Goal: Task Accomplishment & Management: Use online tool/utility

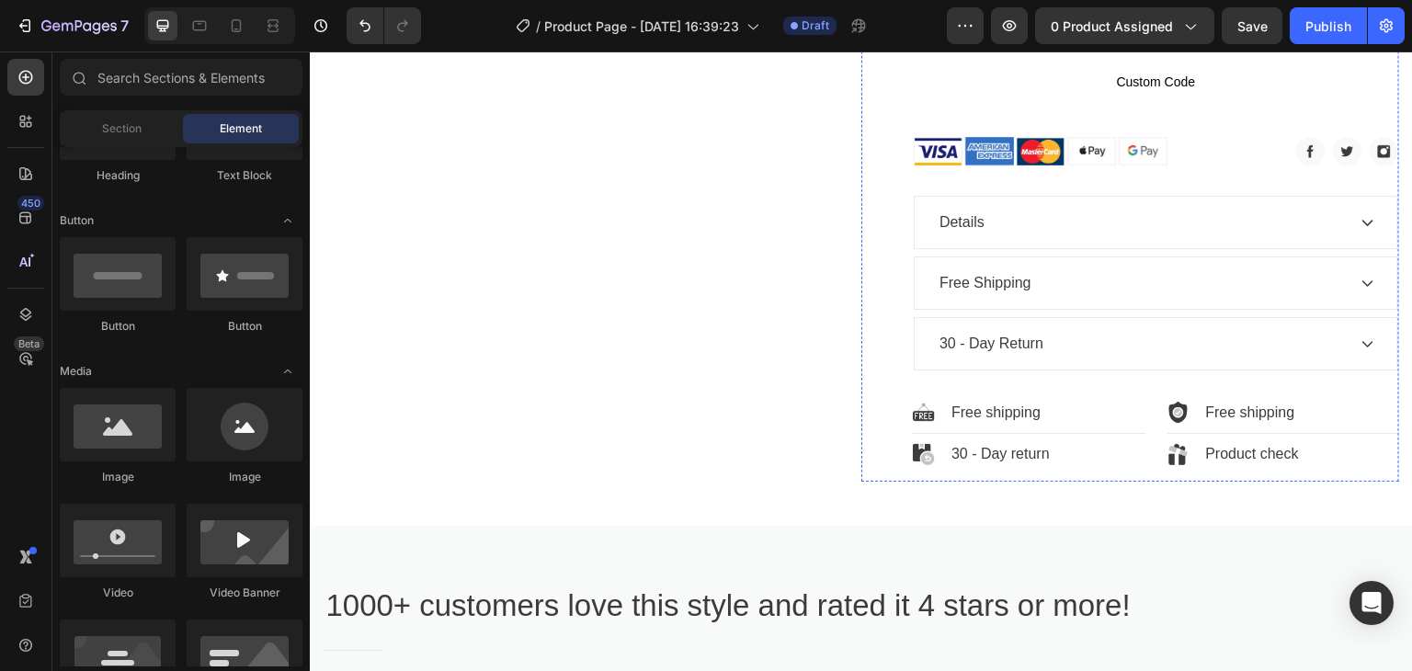
scroll to position [1011, 0]
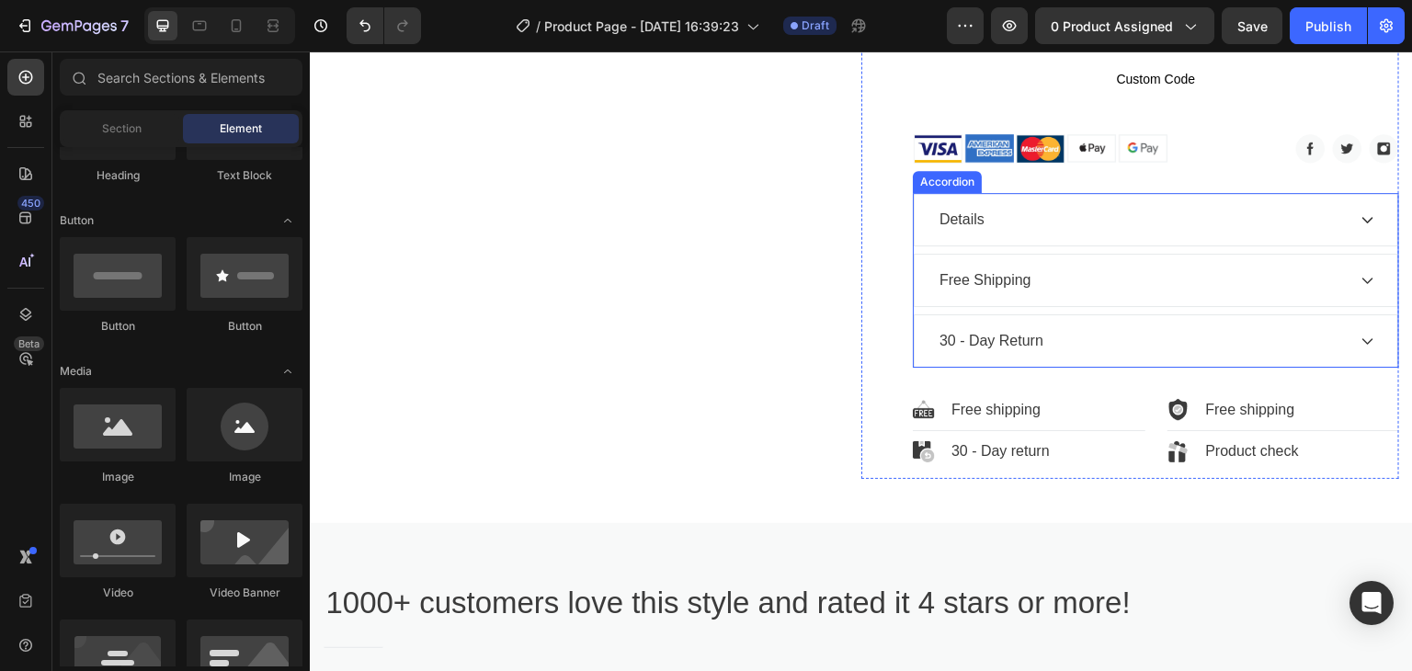
click at [1361, 214] on icon at bounding box center [1368, 219] width 15 height 15
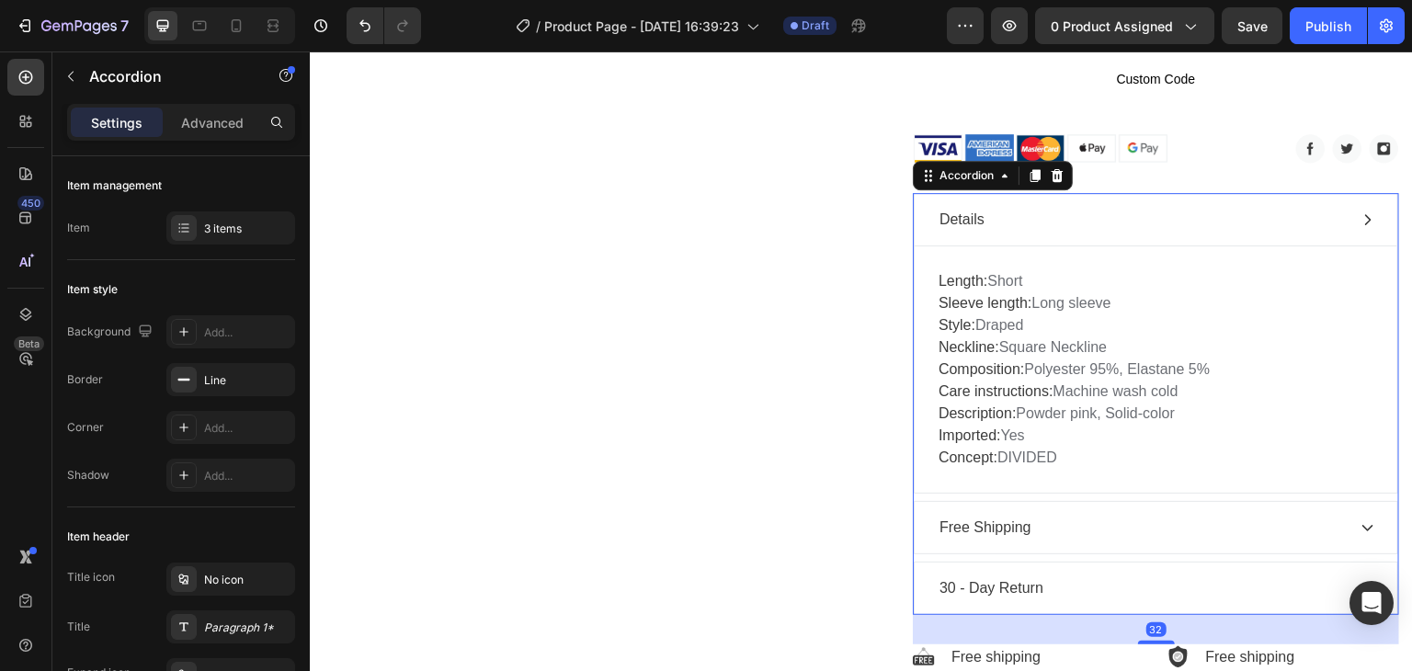
click at [1361, 214] on icon at bounding box center [1368, 219] width 15 height 15
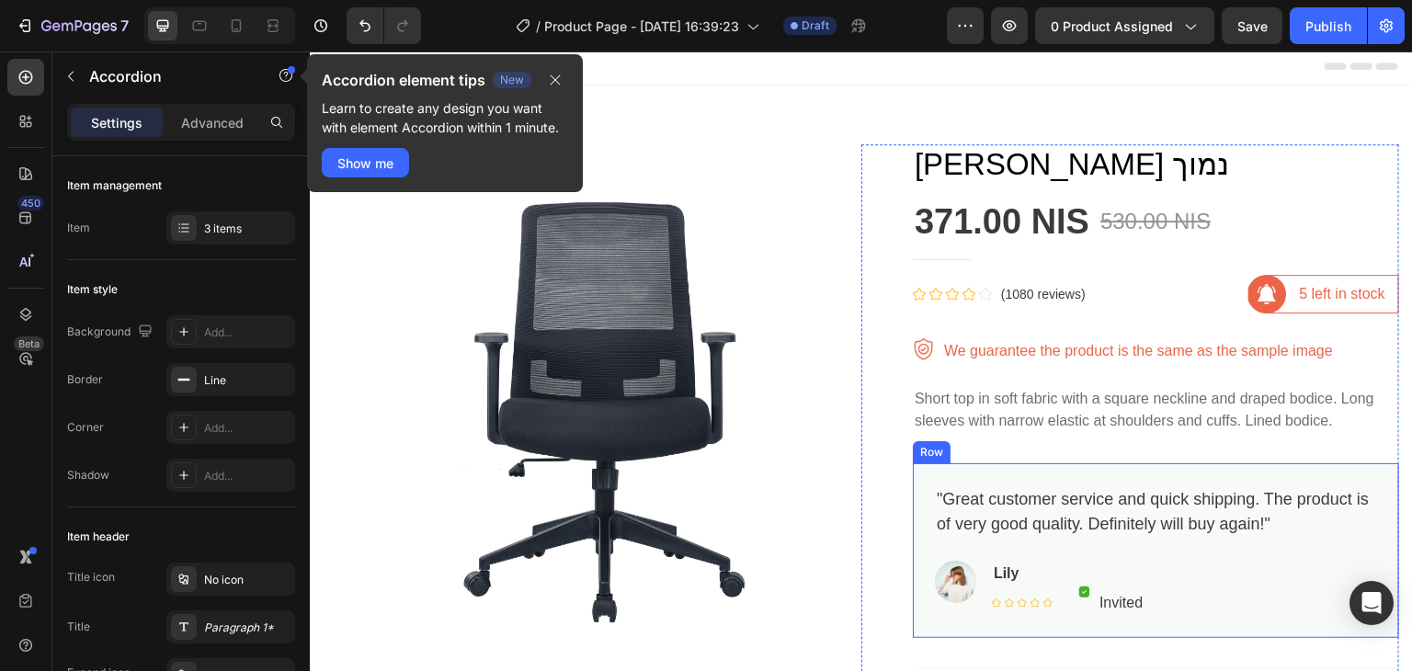
scroll to position [0, 0]
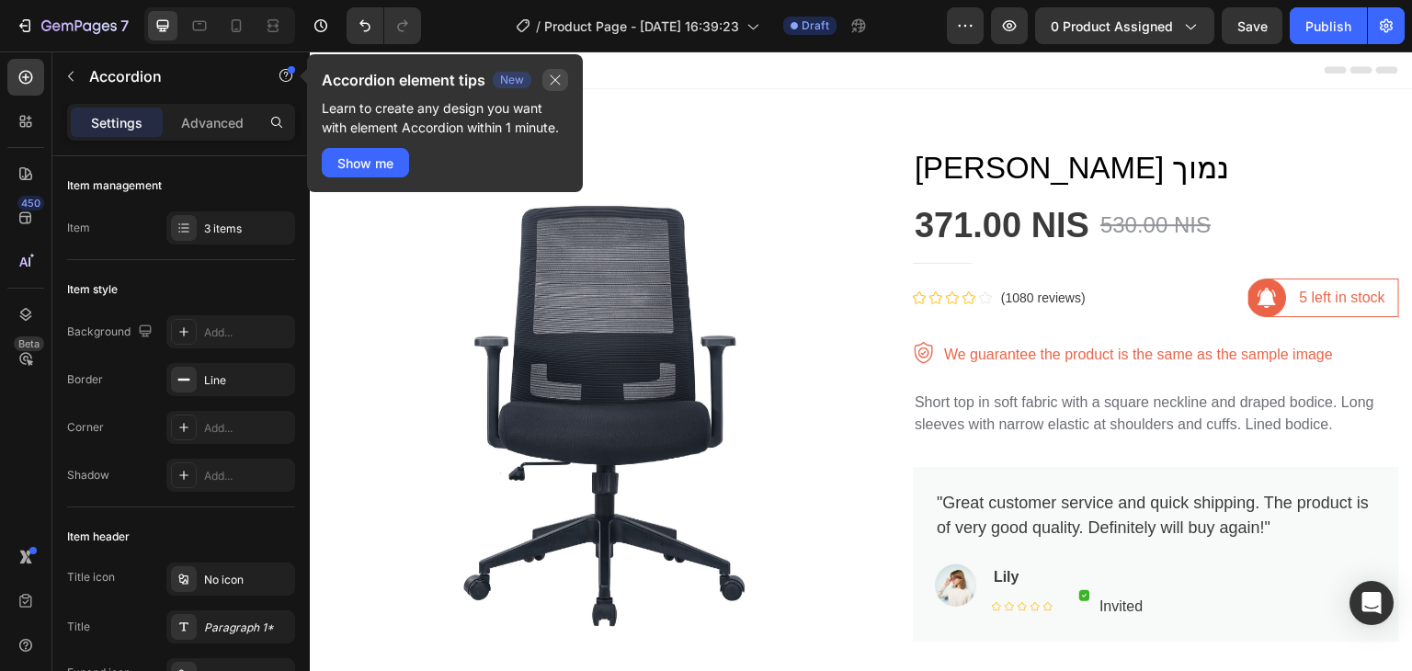
click at [556, 75] on icon "button" at bounding box center [555, 80] width 15 height 15
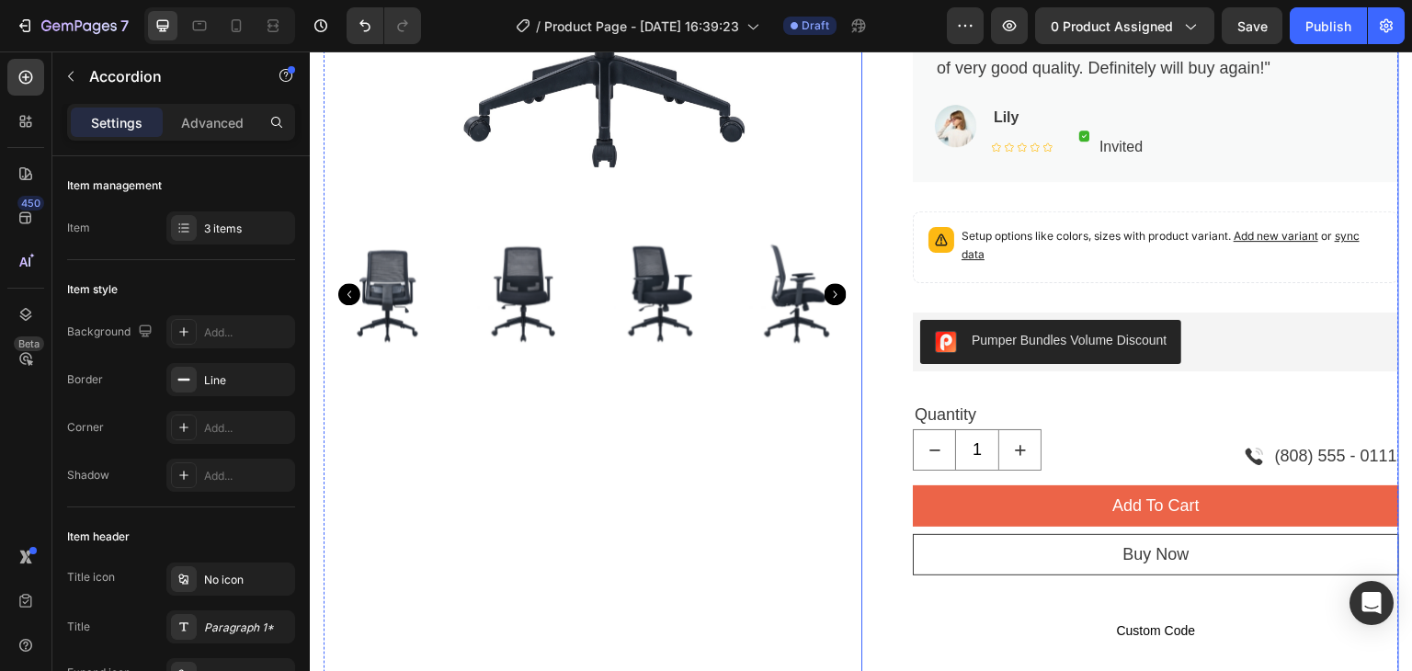
scroll to position [919, 0]
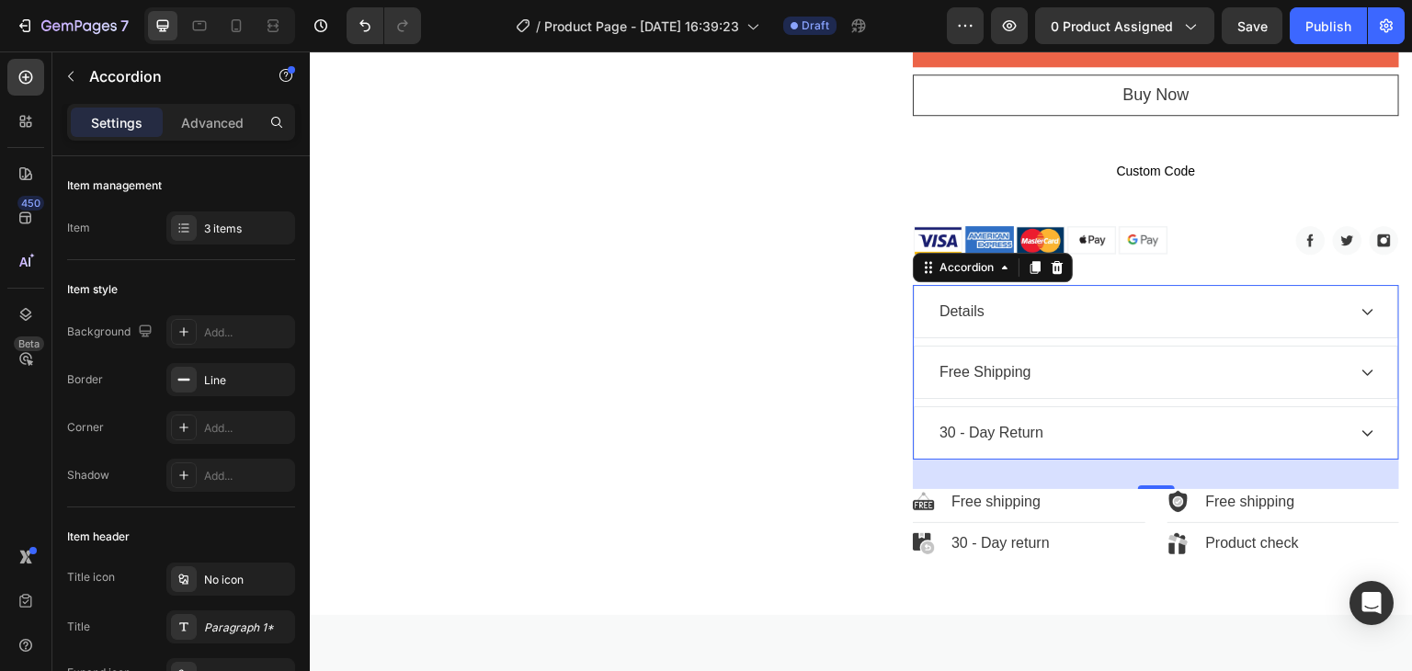
click at [1361, 372] on icon at bounding box center [1368, 372] width 15 height 15
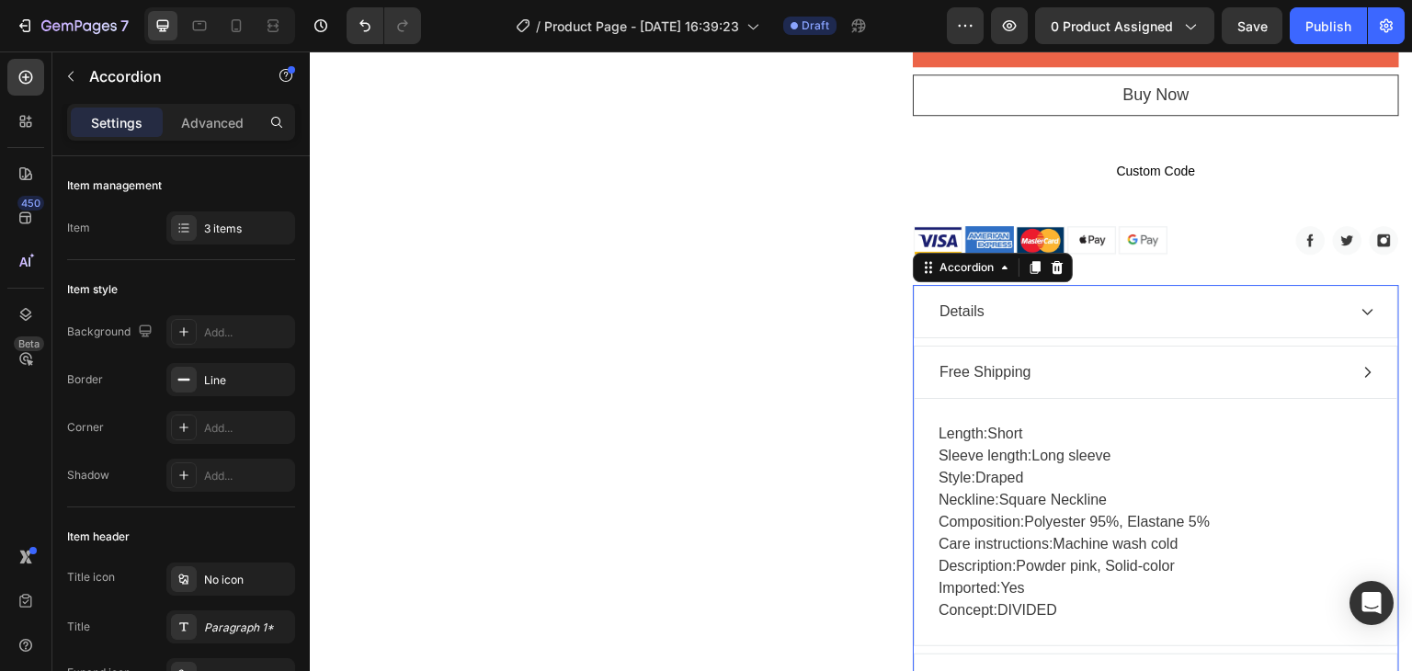
click at [1361, 372] on icon at bounding box center [1368, 372] width 15 height 15
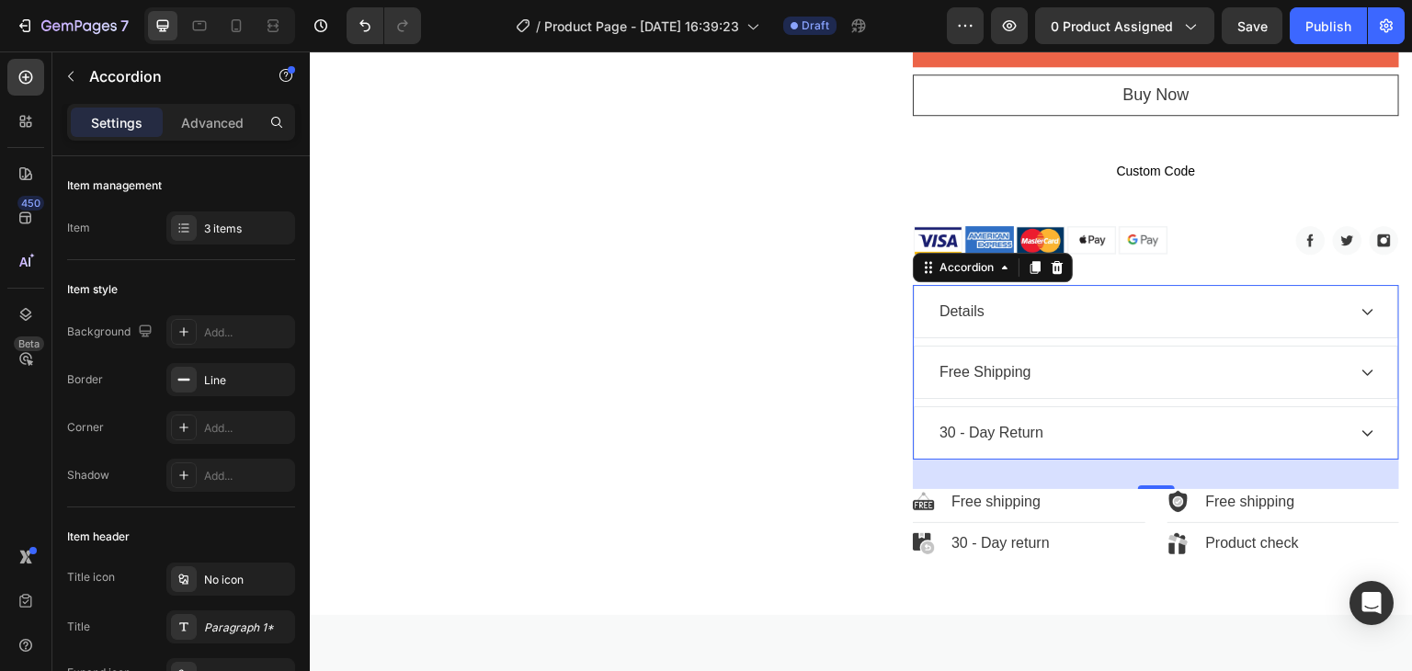
click at [1363, 312] on icon at bounding box center [1368, 313] width 11 height 6
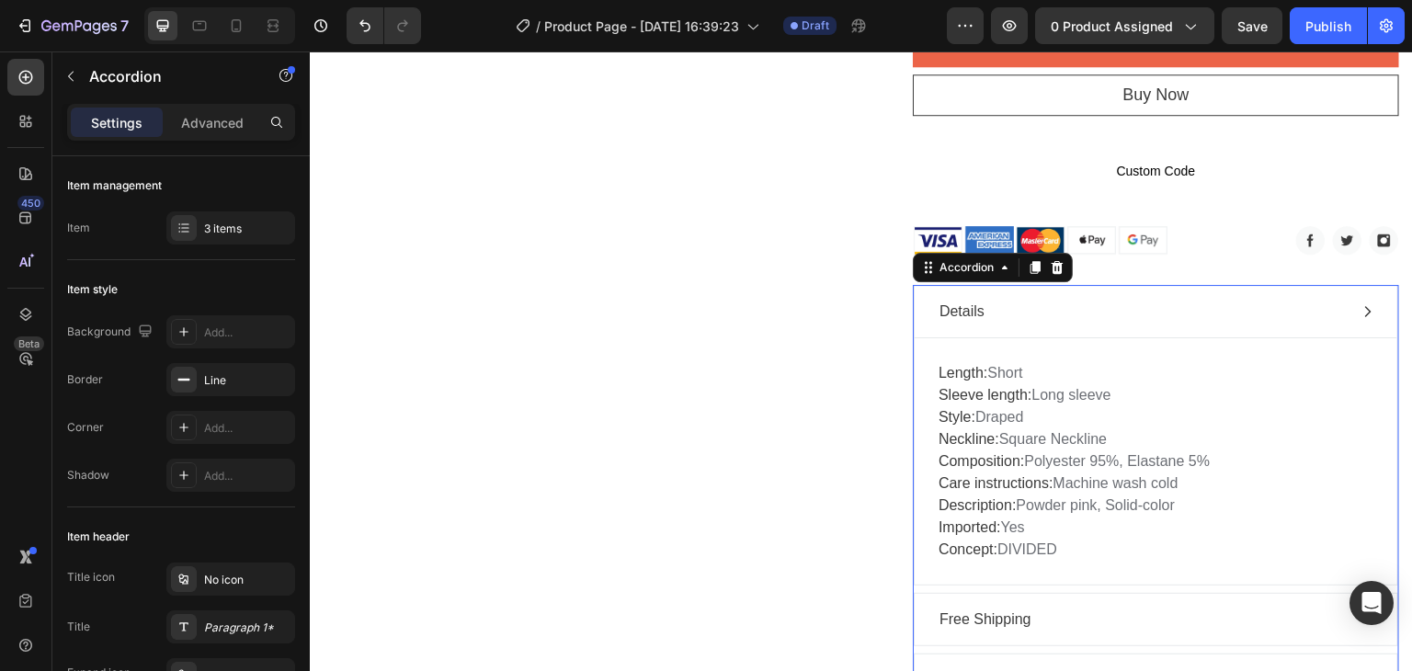
click at [1361, 312] on icon at bounding box center [1368, 311] width 15 height 15
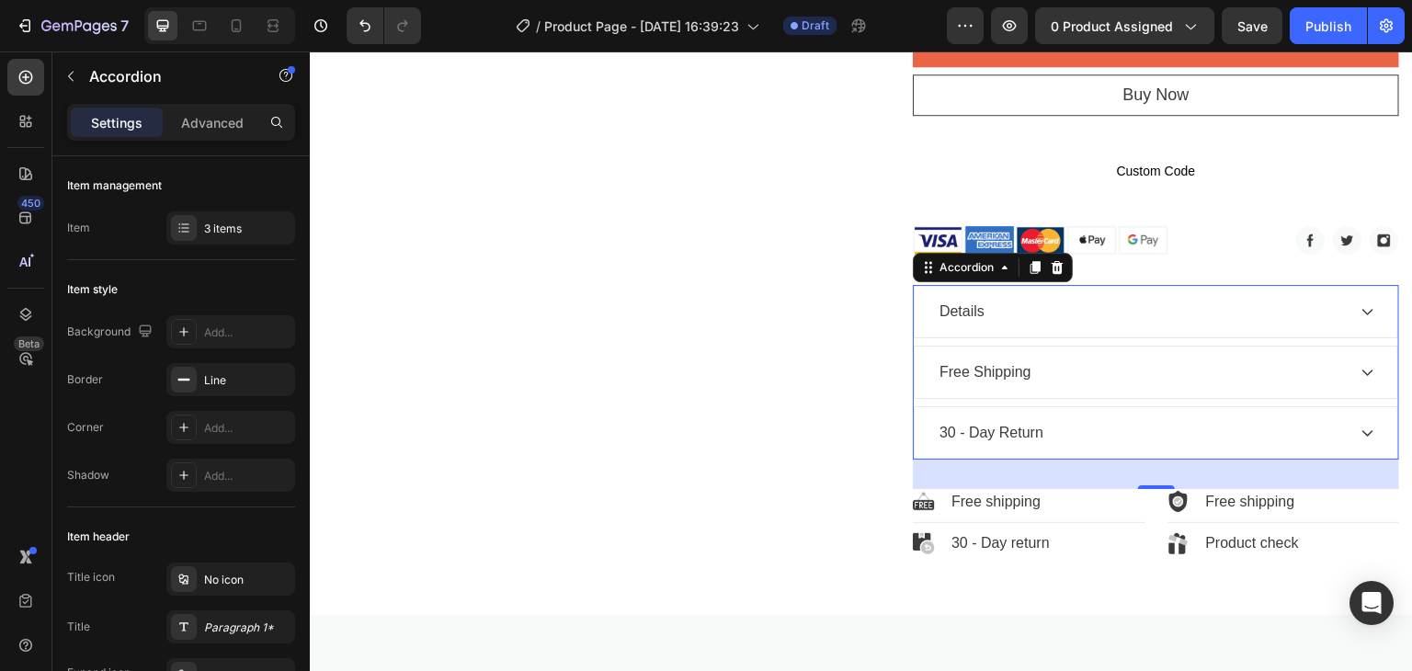
click at [1361, 369] on icon at bounding box center [1368, 372] width 15 height 15
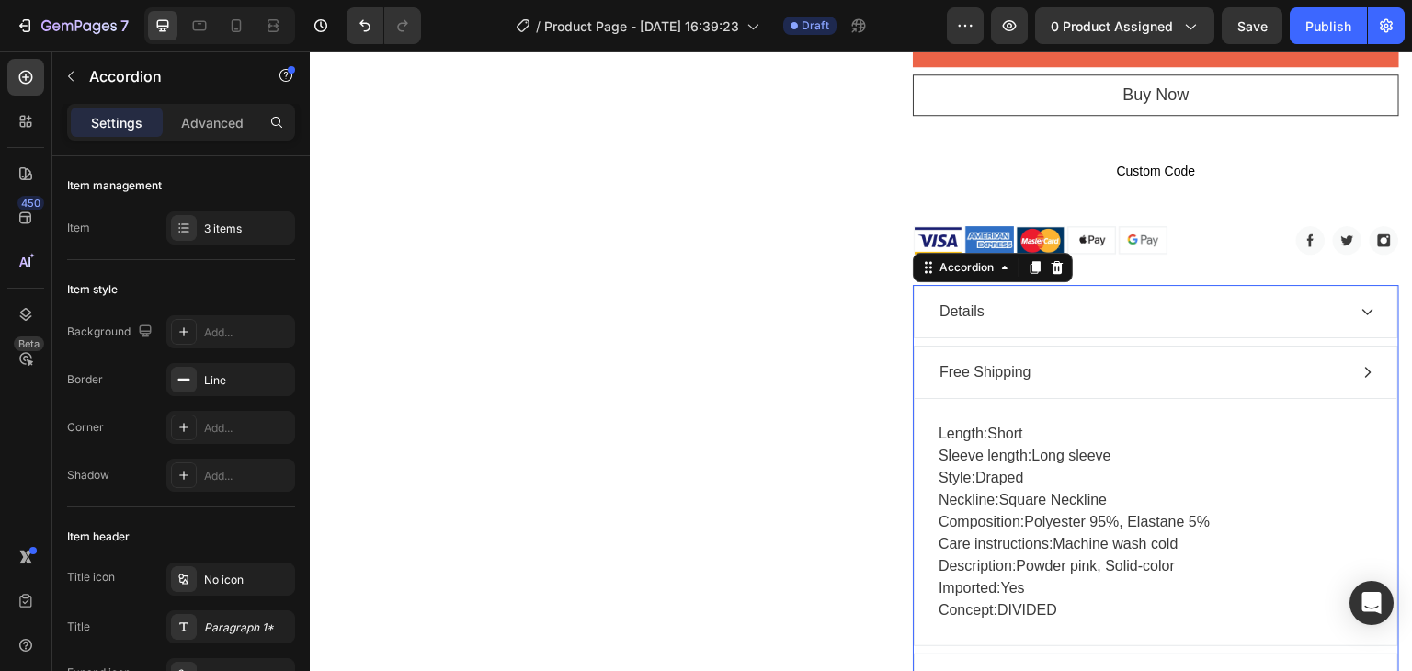
click at [1361, 369] on icon at bounding box center [1368, 372] width 15 height 15
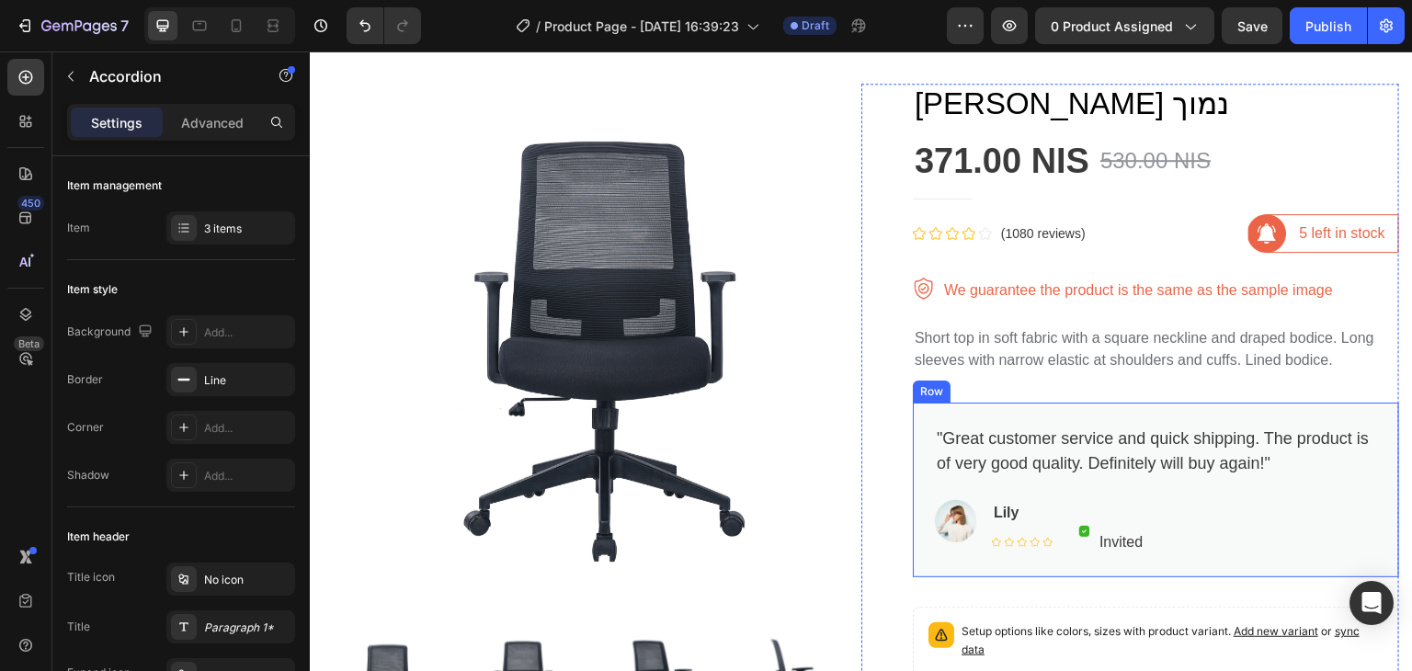
scroll to position [0, 0]
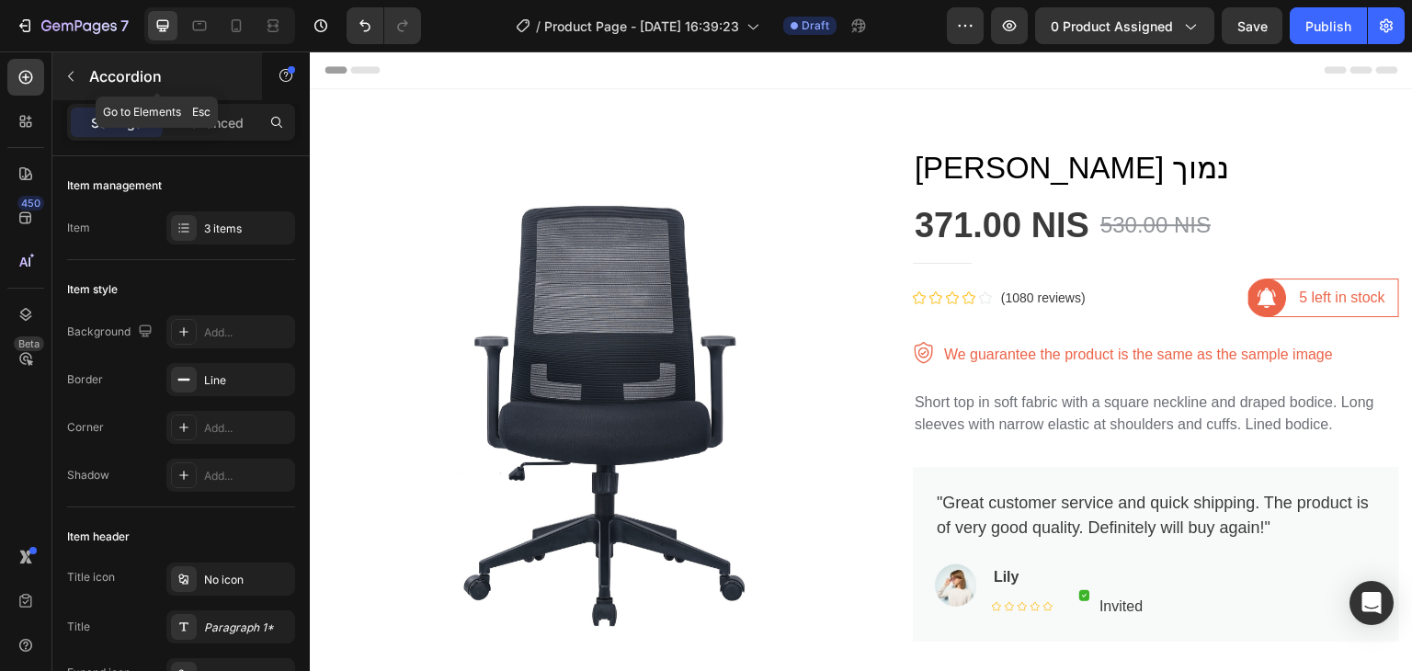
click at [65, 67] on button "button" at bounding box center [70, 76] width 29 height 29
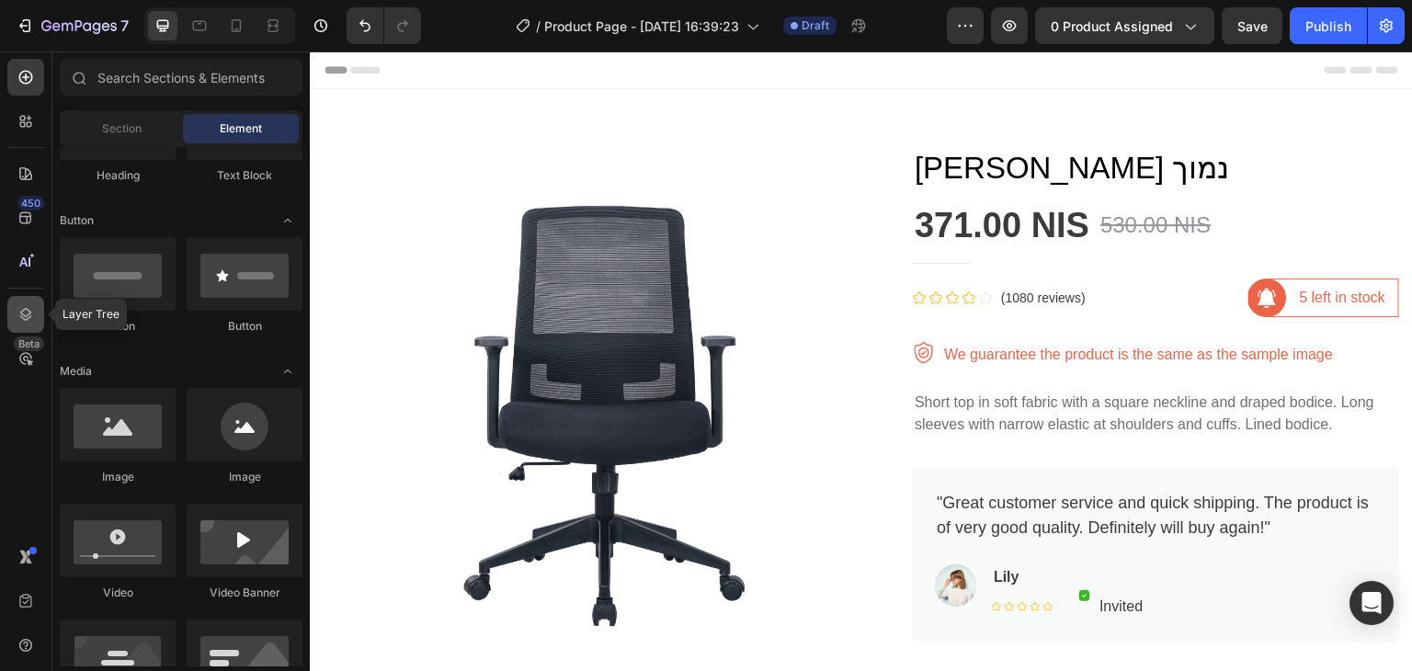
click at [22, 322] on icon at bounding box center [26, 314] width 18 height 18
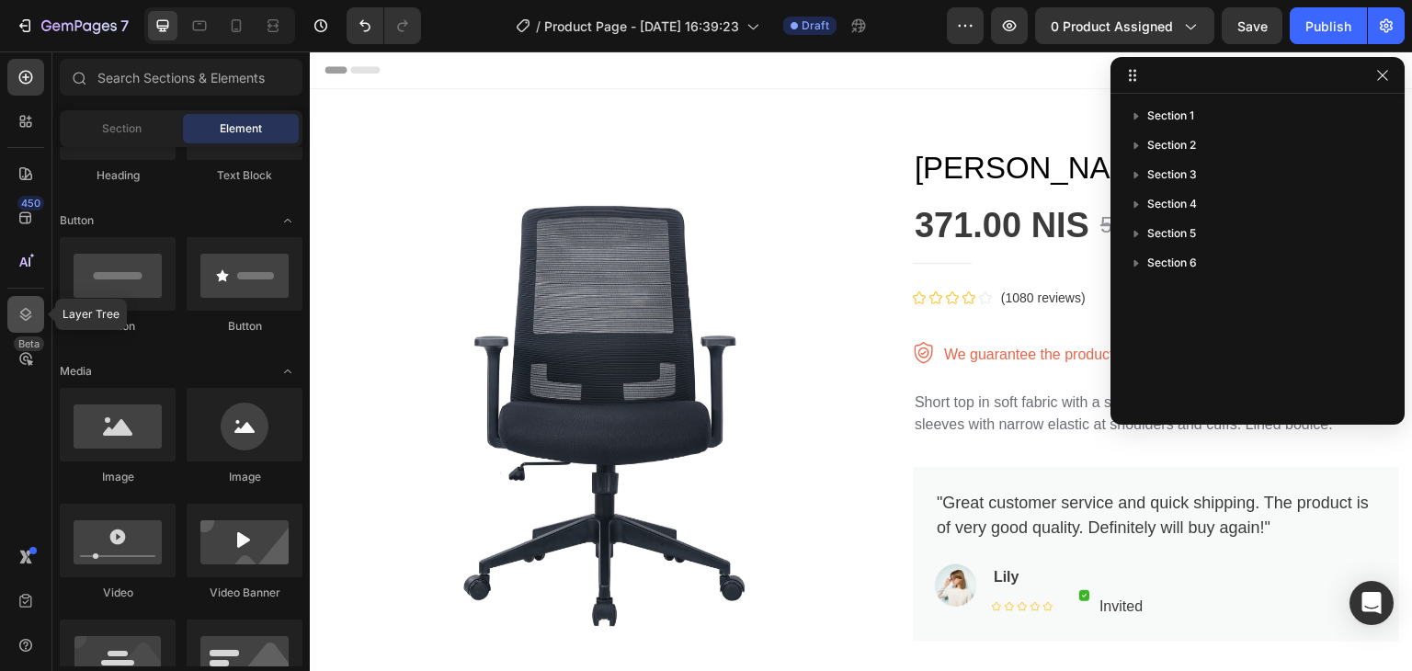
click at [22, 322] on icon at bounding box center [26, 314] width 18 height 18
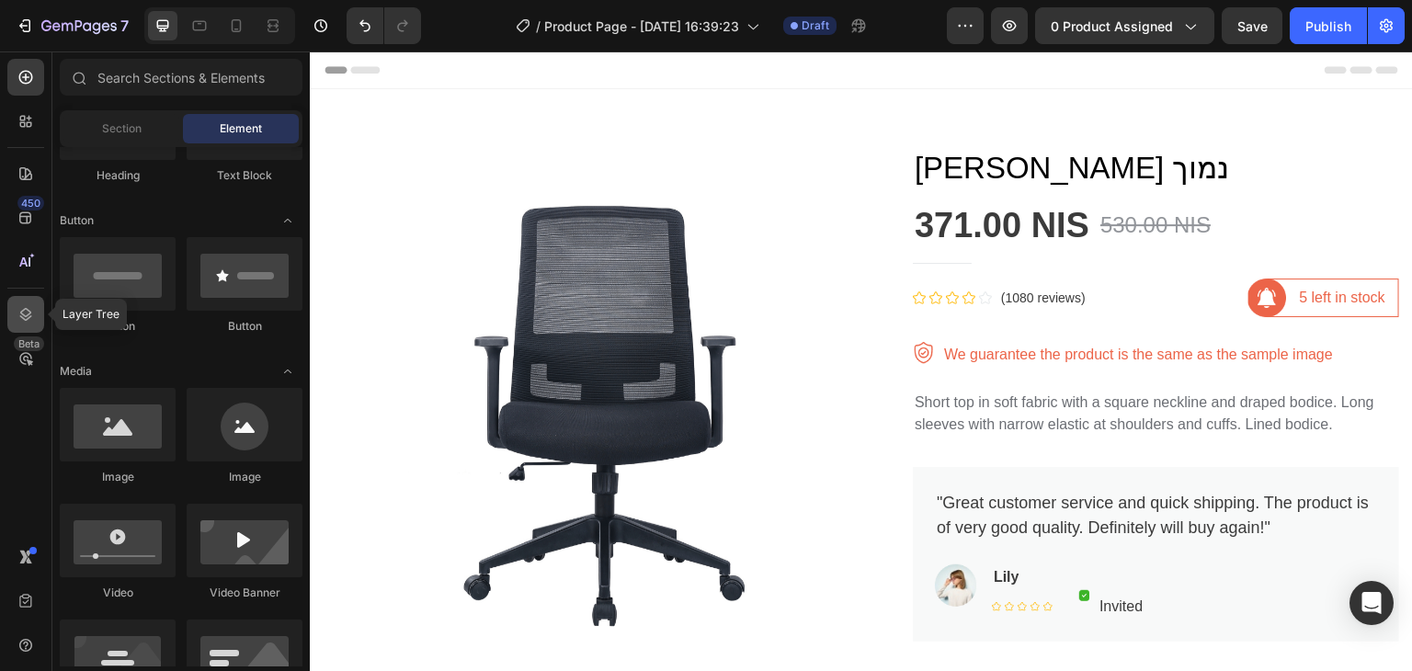
click at [22, 322] on icon at bounding box center [26, 314] width 18 height 18
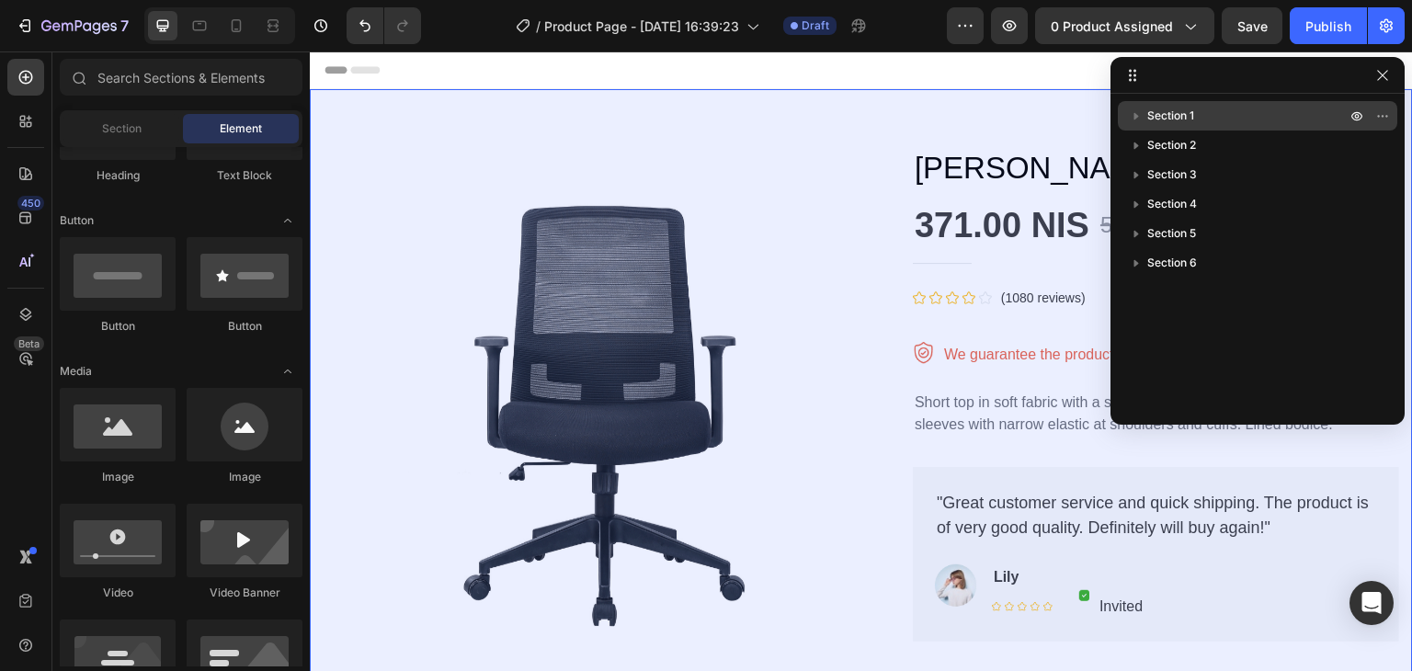
click at [1188, 107] on span "Section 1" at bounding box center [1170, 116] width 47 height 18
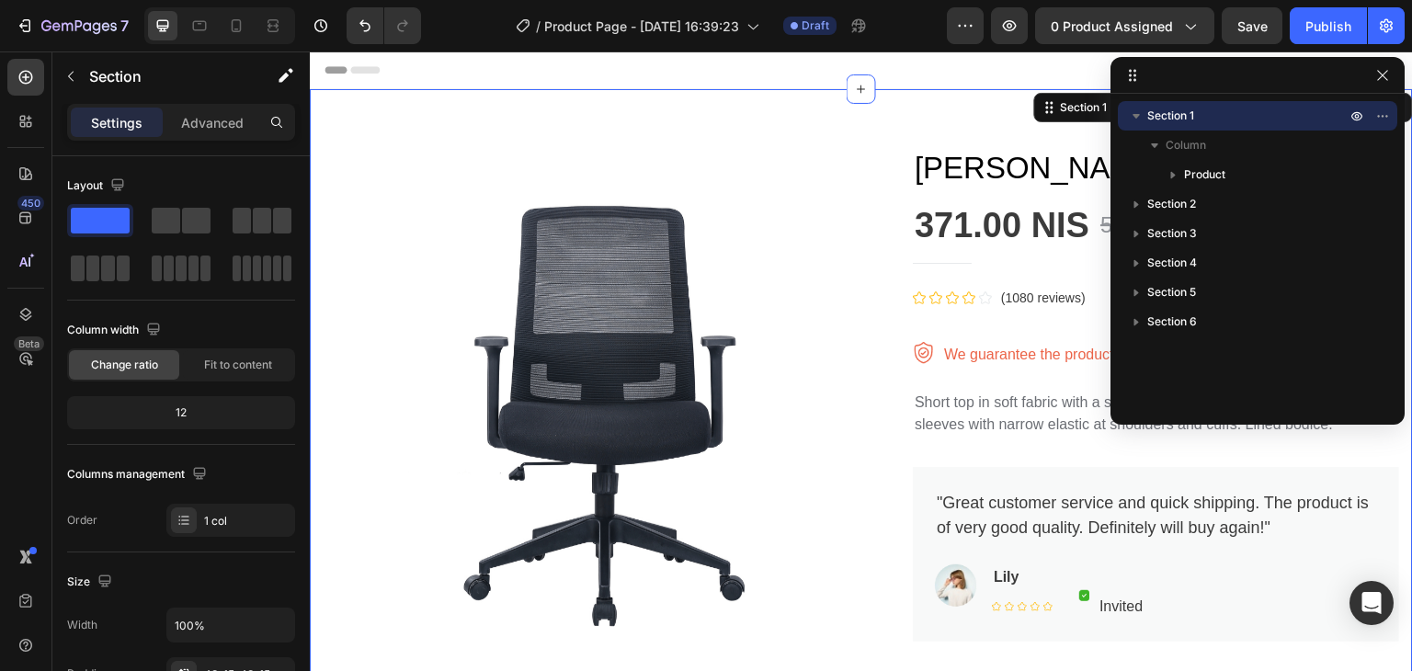
click at [1184, 119] on span "Section 1" at bounding box center [1170, 116] width 47 height 18
click at [1176, 166] on span "Section 3" at bounding box center [1172, 175] width 50 height 18
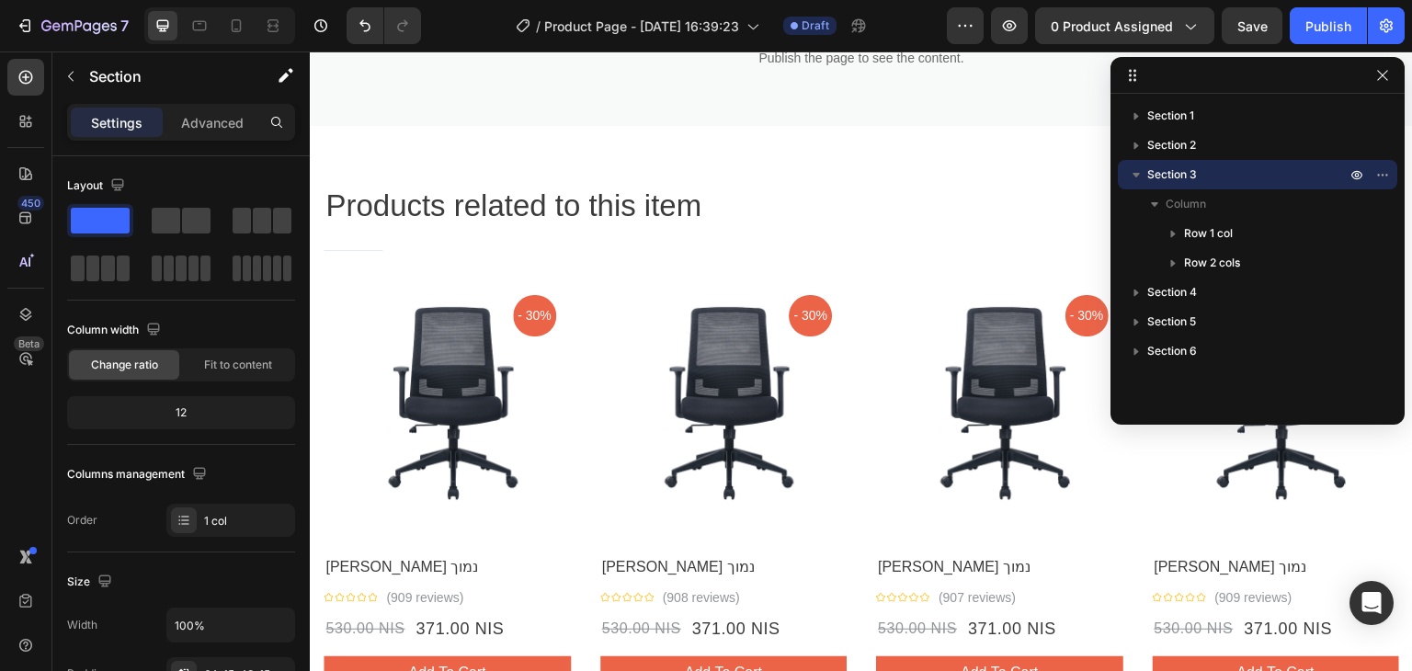
scroll to position [1673, 0]
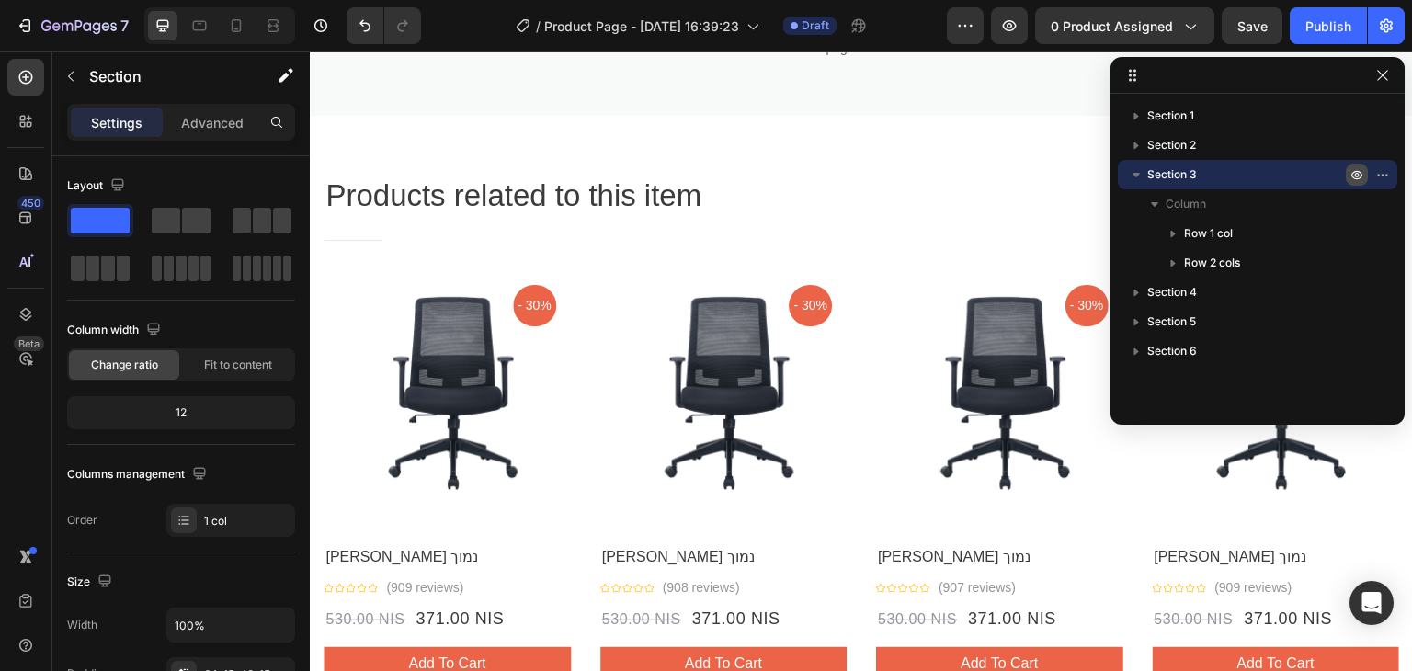
click at [1362, 177] on icon "button" at bounding box center [1357, 174] width 15 height 15
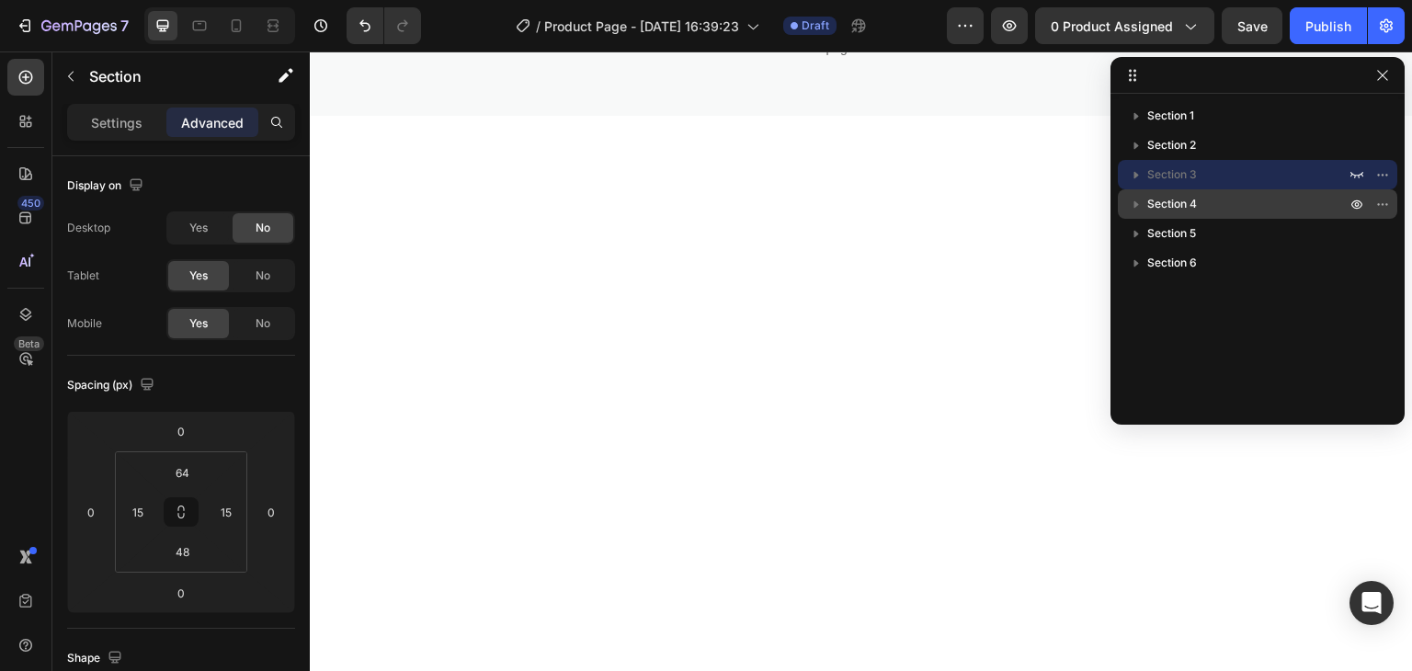
click at [1315, 211] on p "Section 4" at bounding box center [1248, 204] width 202 height 18
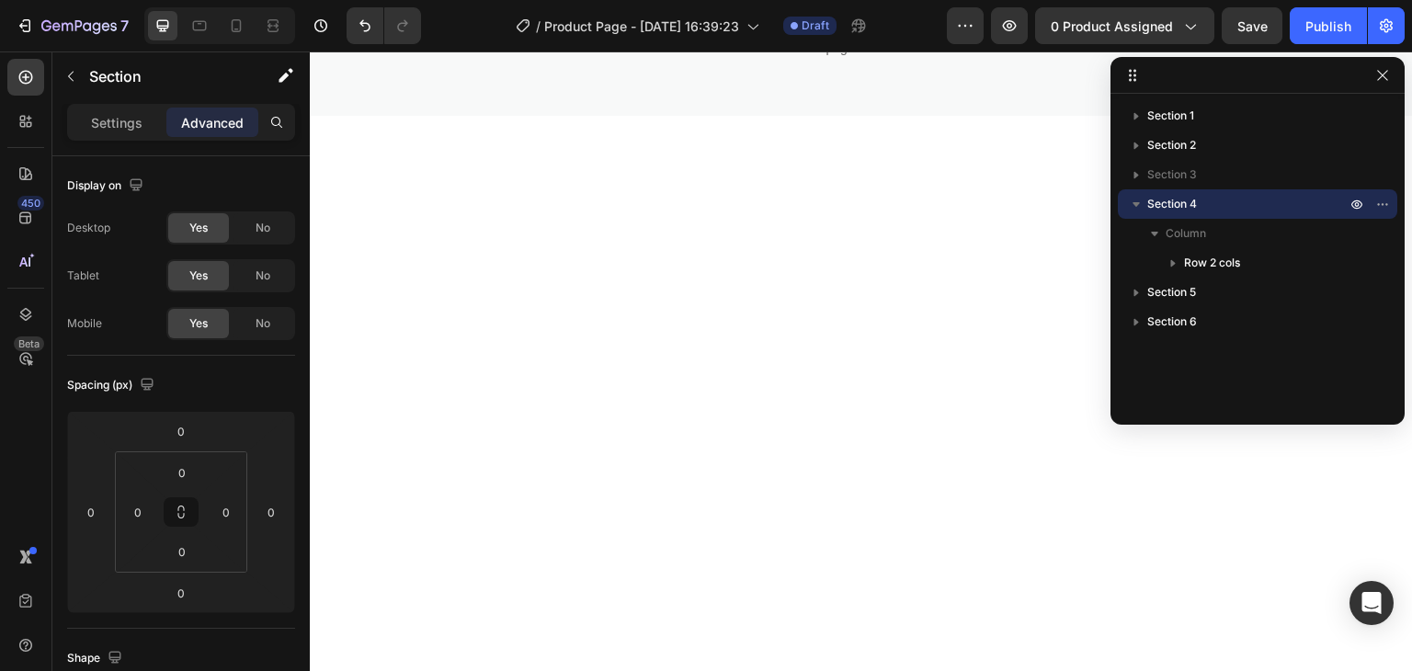
click at [1173, 211] on span "Section 4" at bounding box center [1172, 204] width 50 height 18
click at [1181, 246] on div "Section 5" at bounding box center [1257, 233] width 265 height 29
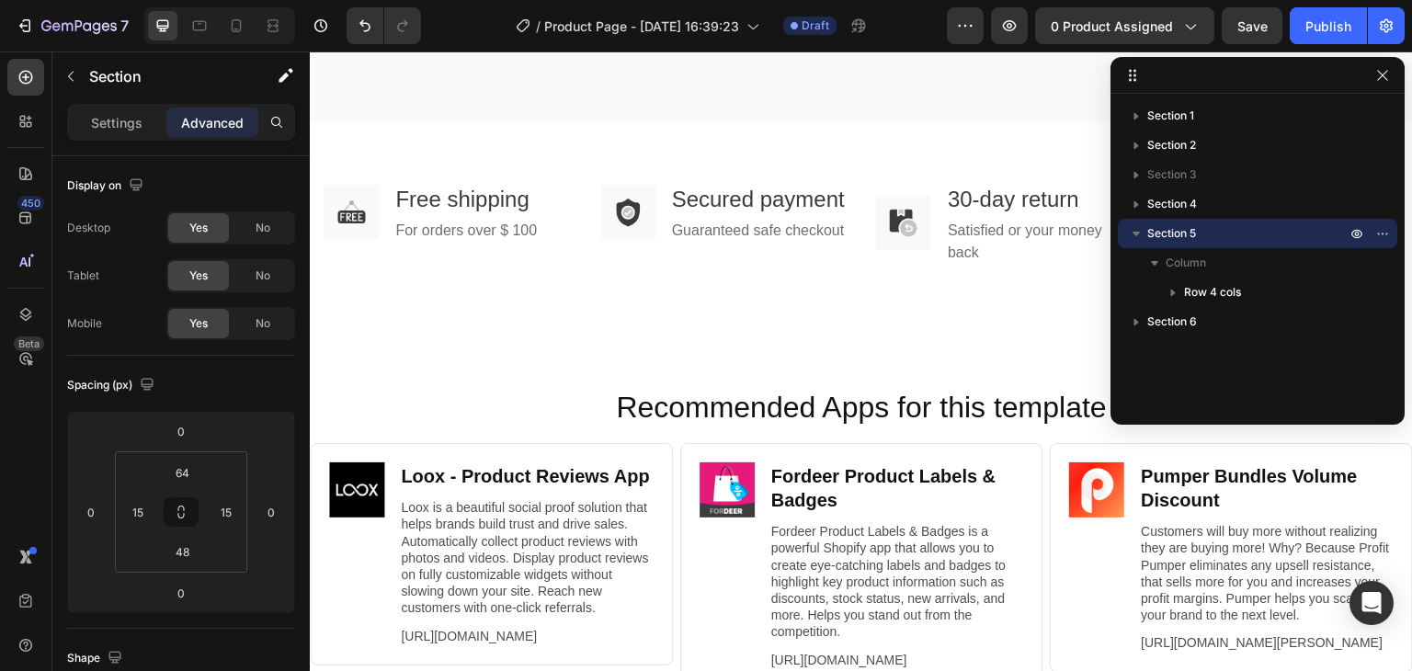
scroll to position [2215, 0]
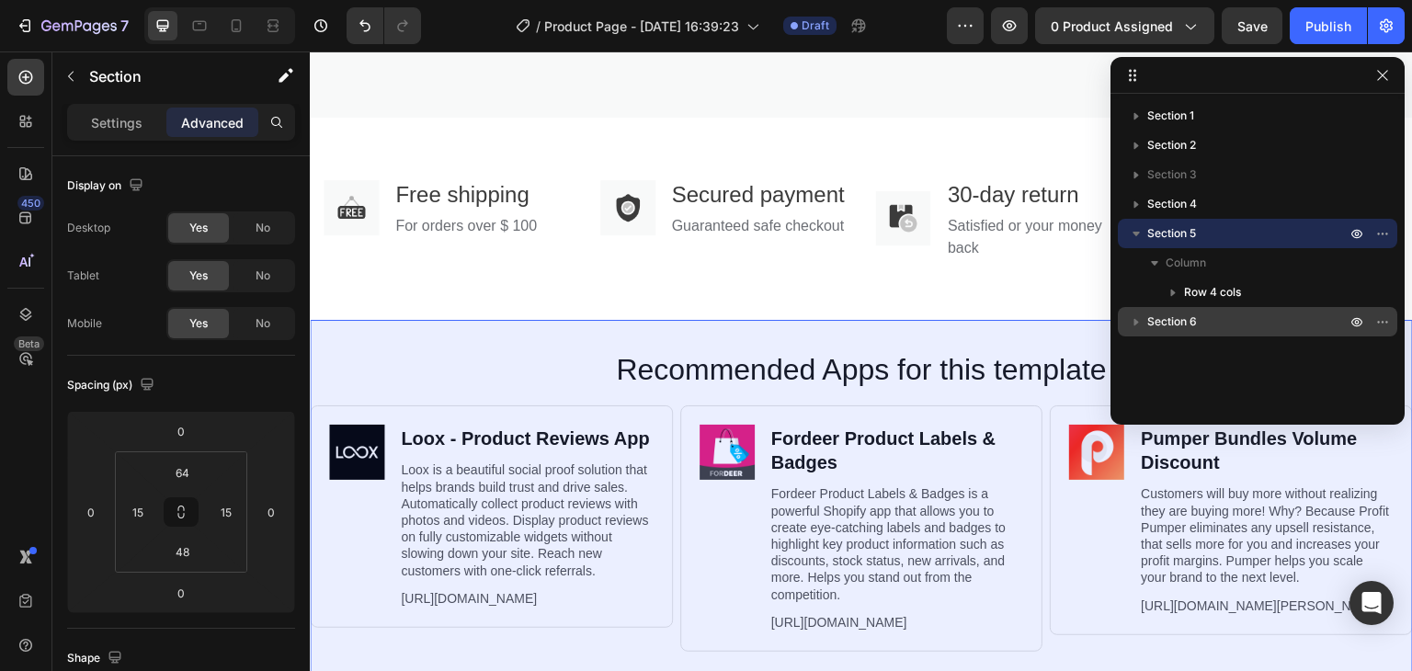
click at [1202, 331] on div "Section 6" at bounding box center [1257, 321] width 265 height 29
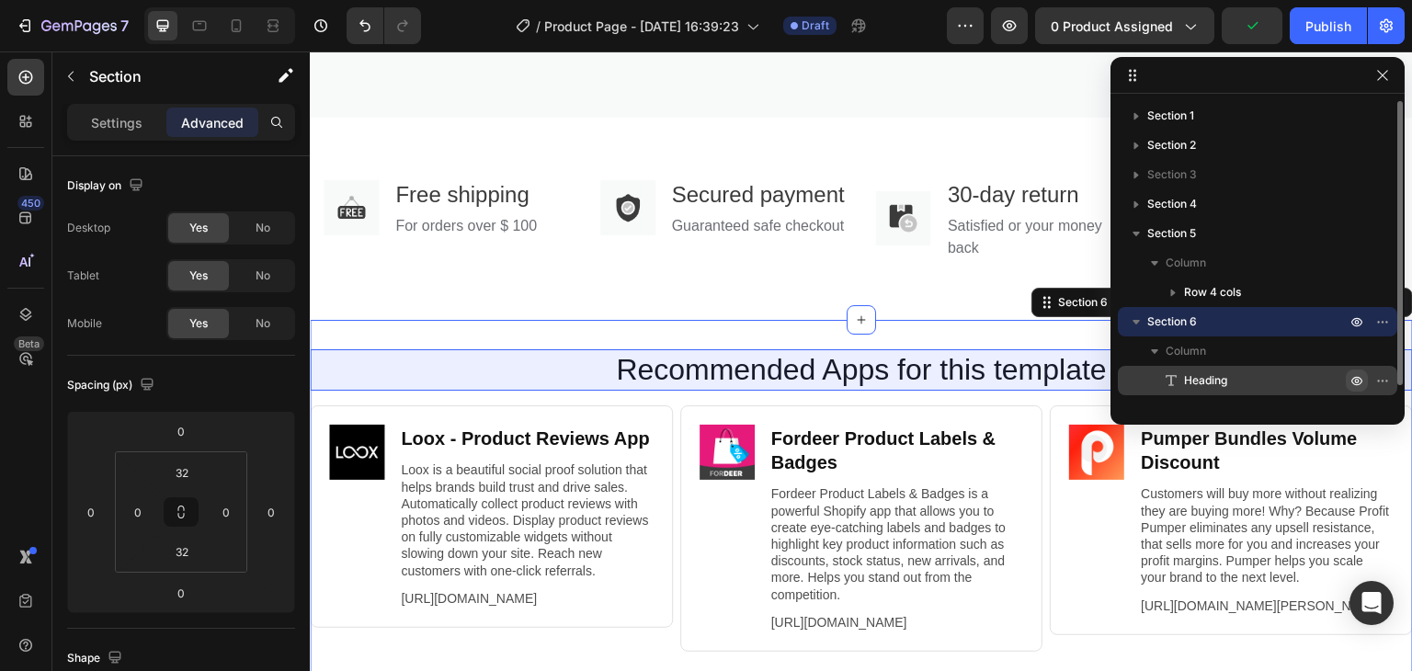
click at [1359, 382] on icon "button" at bounding box center [1357, 380] width 15 height 15
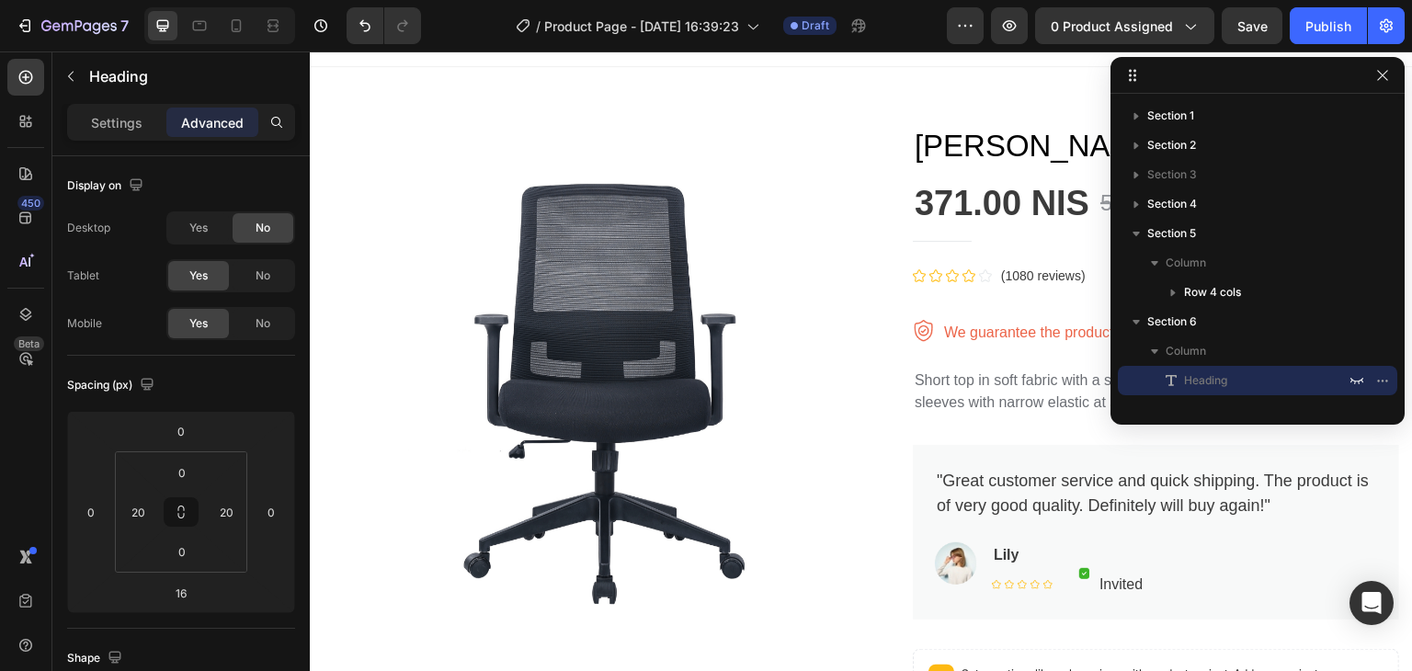
scroll to position [8, 0]
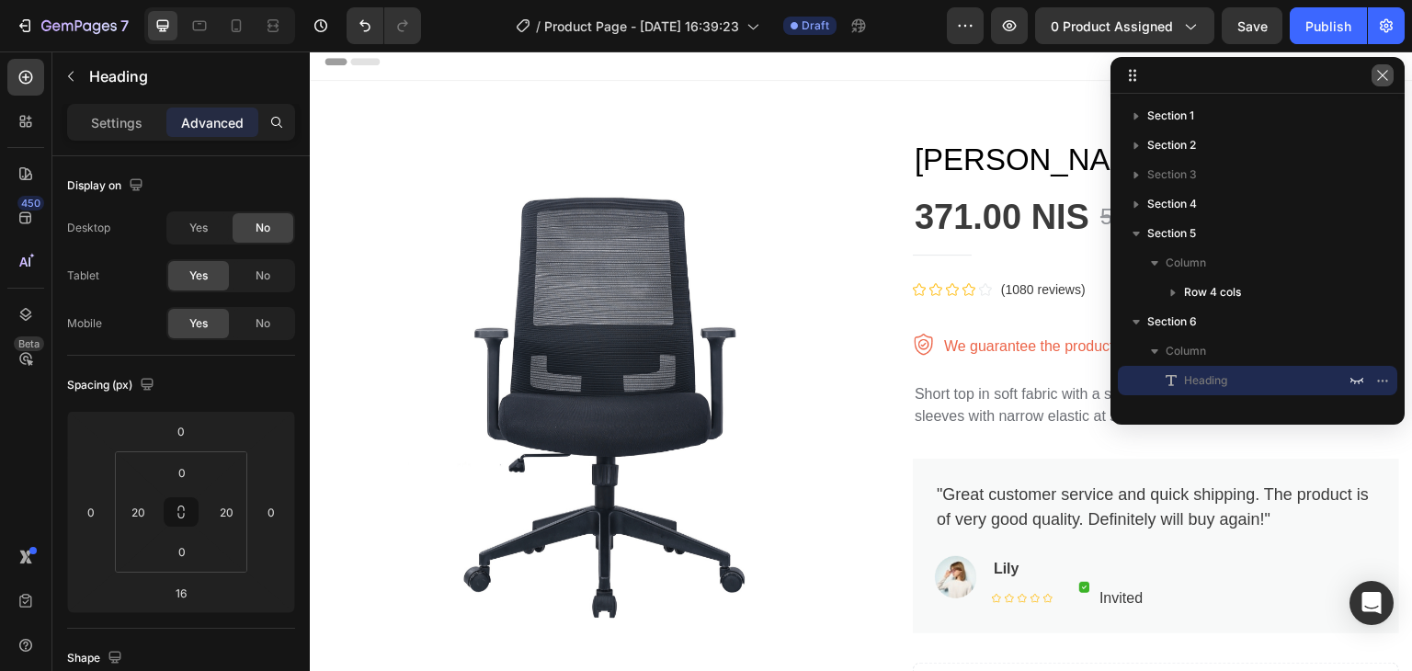
click at [1390, 76] on button "button" at bounding box center [1383, 75] width 22 height 22
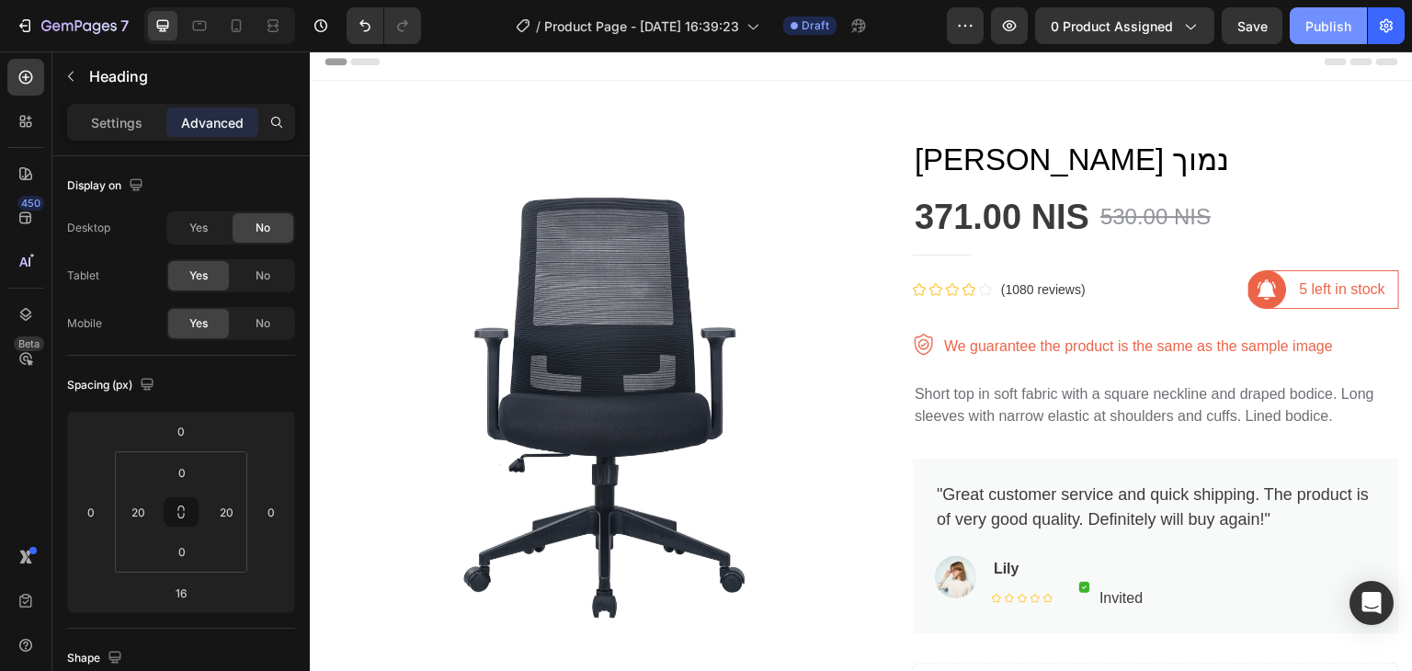
click at [1353, 18] on button "Publish" at bounding box center [1328, 25] width 77 height 37
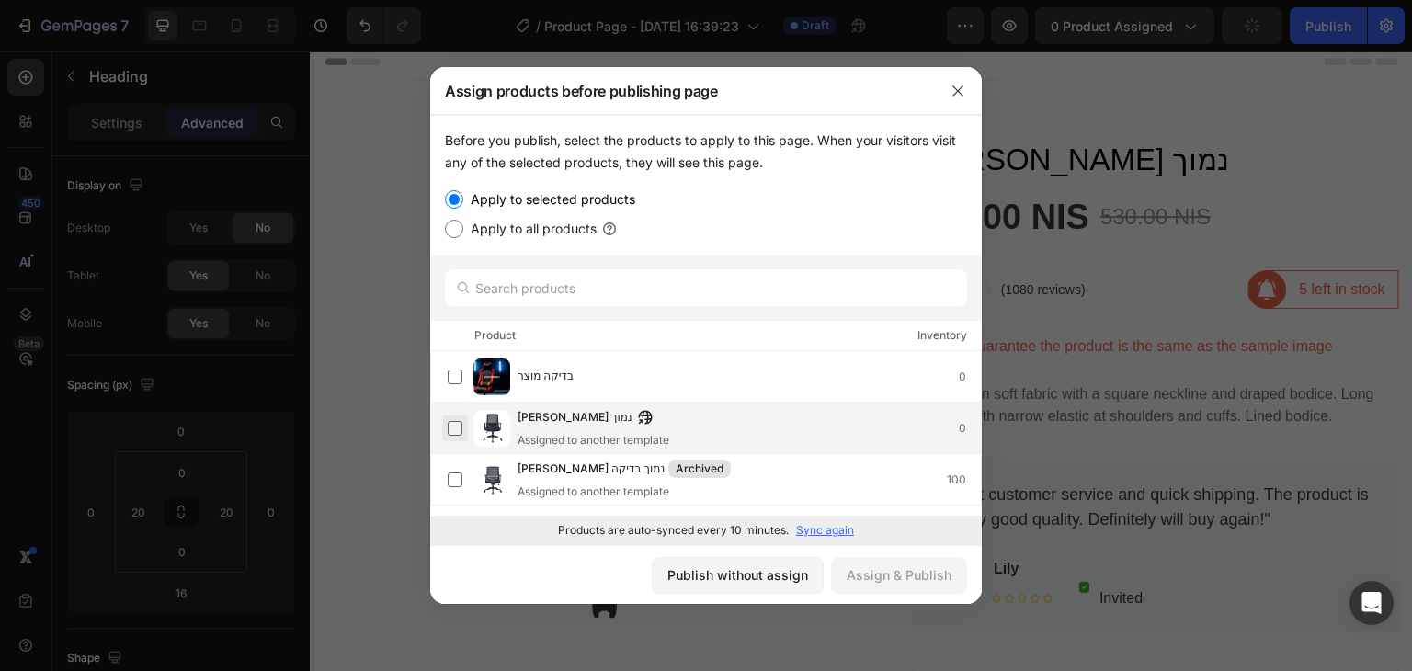
click at [452, 427] on label at bounding box center [455, 428] width 15 height 15
click at [888, 581] on div "Assign & Publish" at bounding box center [899, 574] width 105 height 19
